Goal: Connect with others: Connect with others

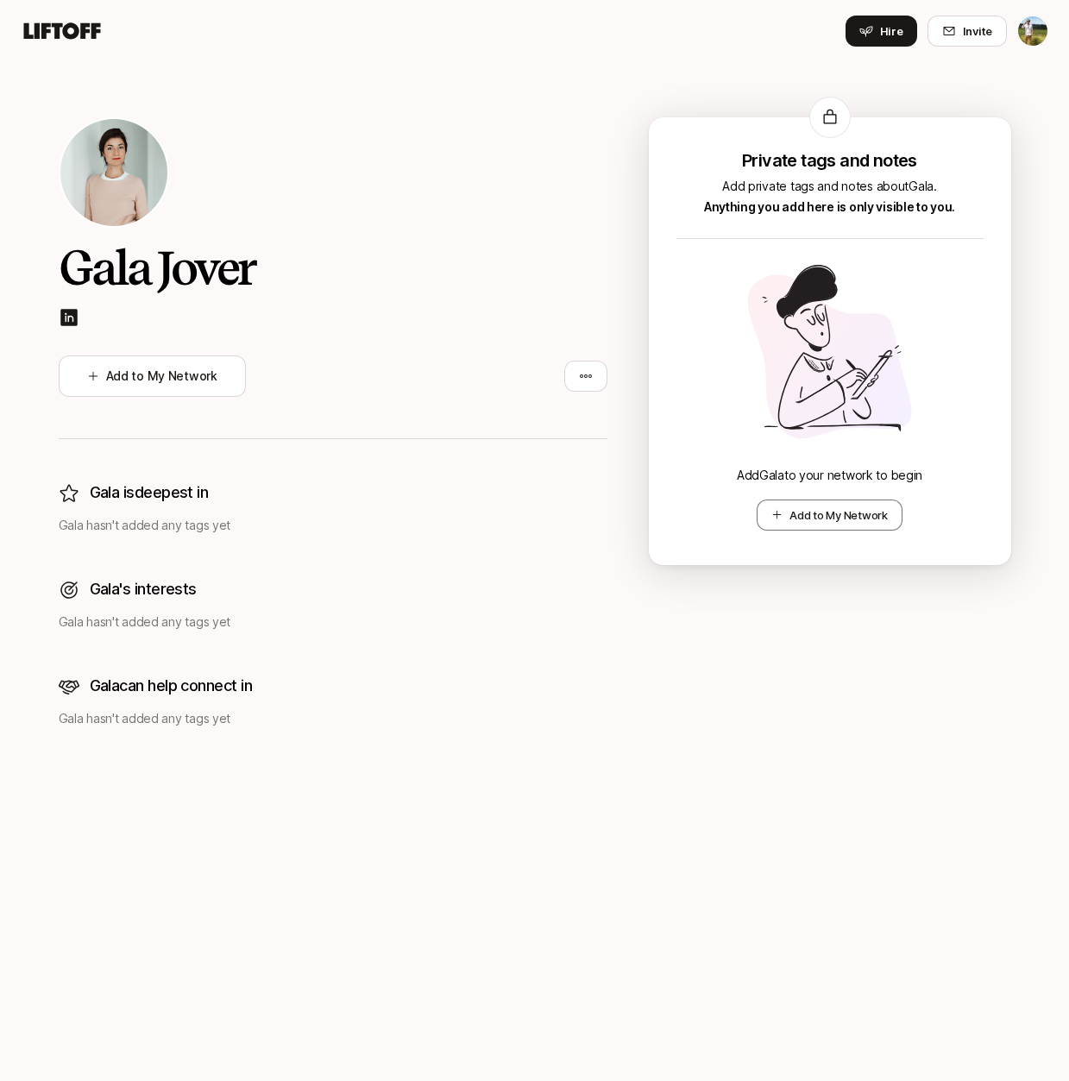
click at [64, 316] on img at bounding box center [69, 317] width 21 height 21
drag, startPoint x: 189, startPoint y: 272, endPoint x: 269, endPoint y: 299, distance: 84.6
click at [269, 299] on div "Gala Jover Add to My Network" at bounding box center [333, 341] width 549 height 198
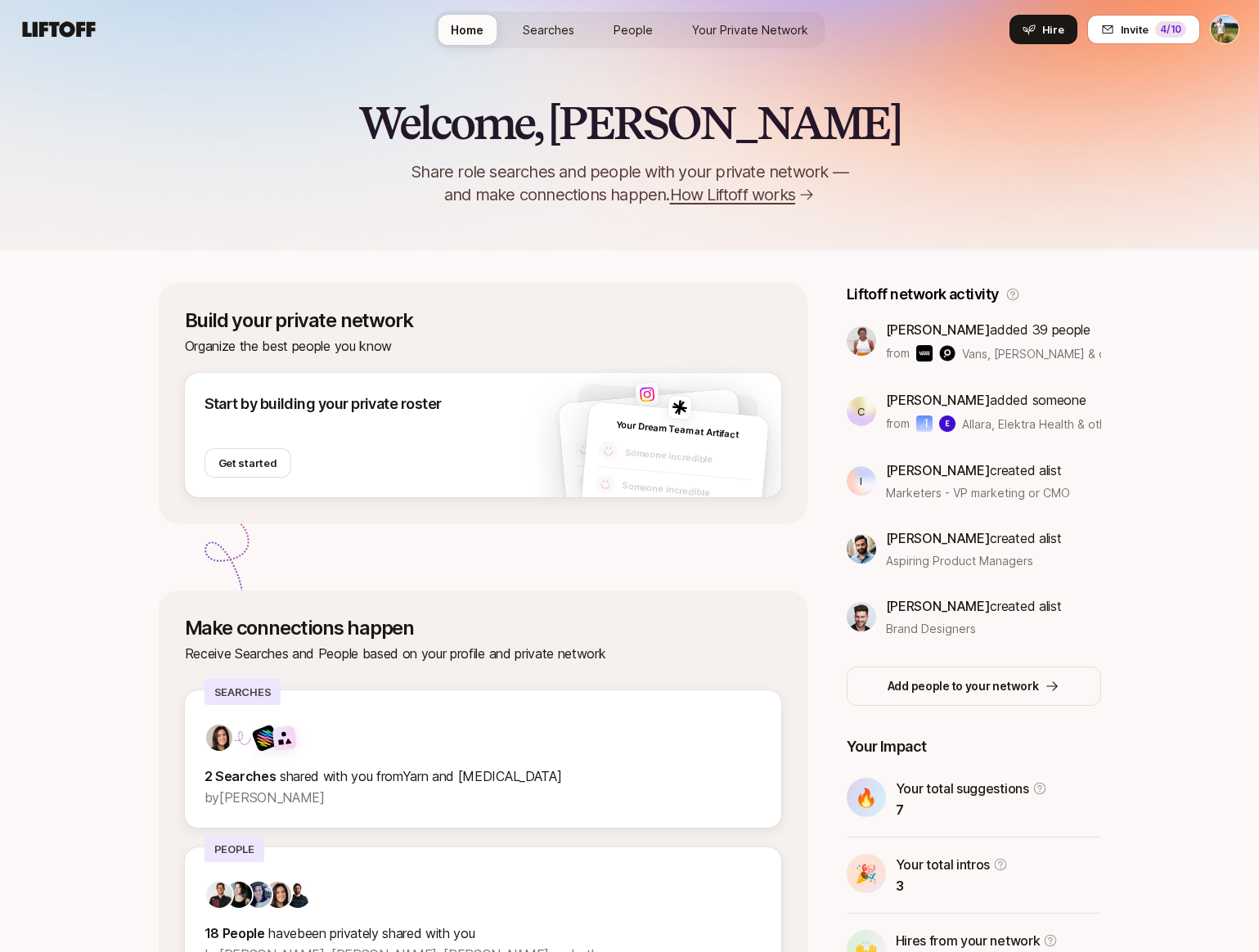
click at [36, 31] on icon at bounding box center [59, 28] width 73 height 15
click at [770, 194] on span "How Liftoff works" at bounding box center [733, 194] width 125 height 23
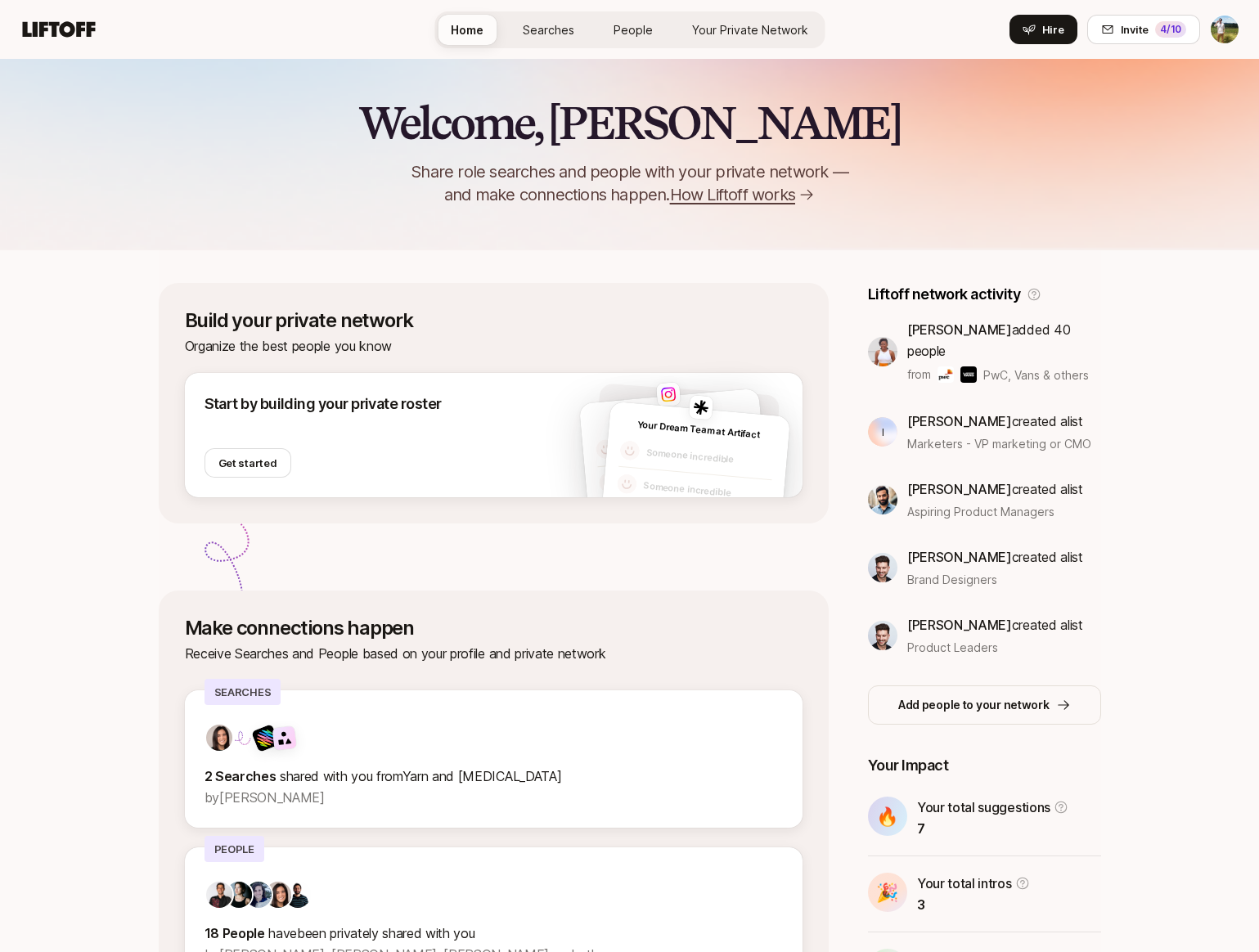
scroll to position [124, 0]
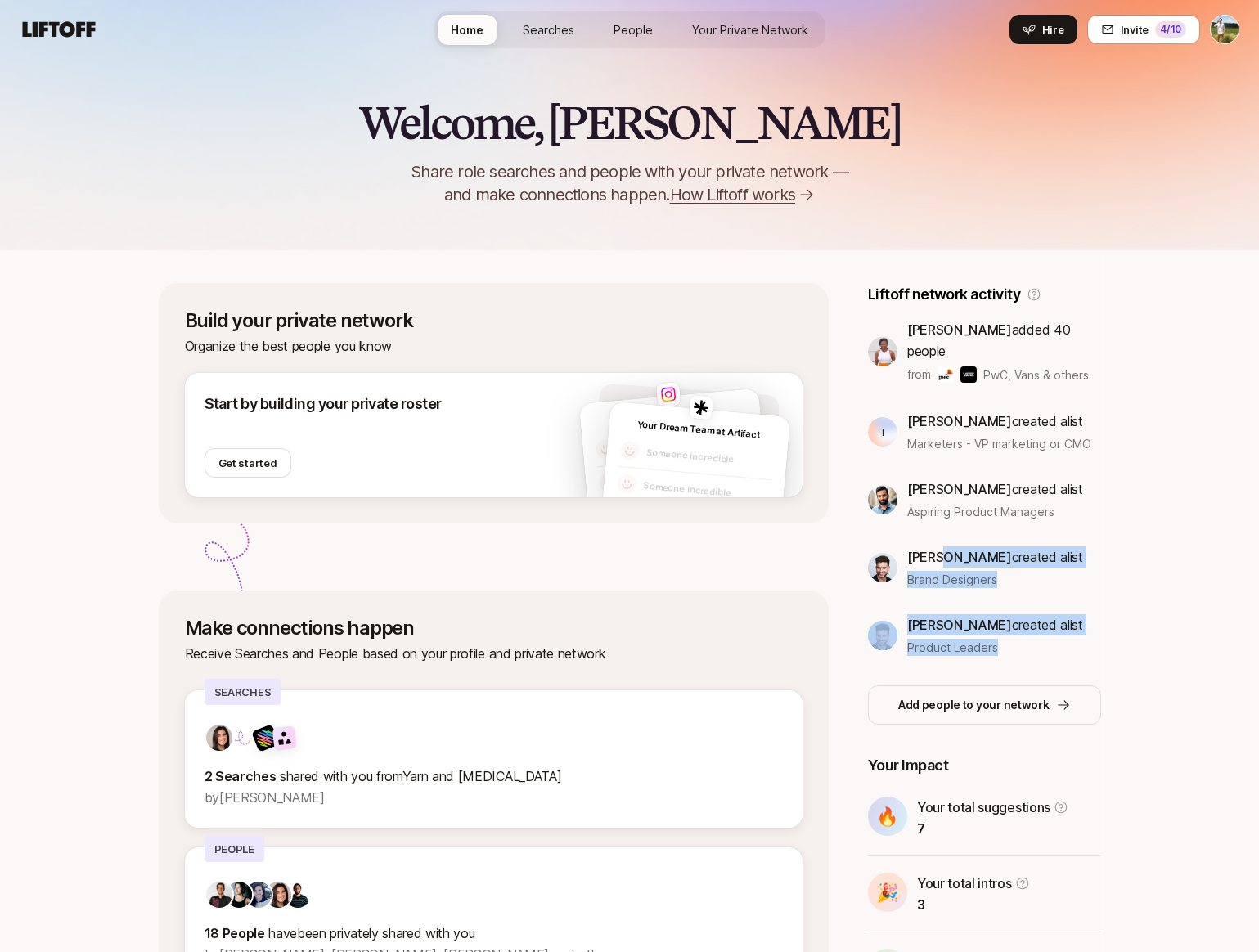
drag, startPoint x: 944, startPoint y: 522, endPoint x: 1008, endPoint y: 617, distance: 114.5
click at [1008, 617] on div "Adaku Ibekwe added 40 people from PwC, Vans & others I Ivan Kayser created a li…" at bounding box center [984, 486] width 233 height 337
drag, startPoint x: 1023, startPoint y: 329, endPoint x: 1026, endPoint y: 603, distance: 274.0
click at [1026, 603] on div "Adaku Ibekwe added 40 people from PwC, Vans & others I Ivan Kayser created a li…" at bounding box center [984, 486] width 233 height 337
click at [1127, 285] on div "Welcome, Tyler 👋 Share role searches and people with your private network — and…" at bounding box center [630, 567] width 1259 height 1017
